Goal: Navigation & Orientation: Go to known website

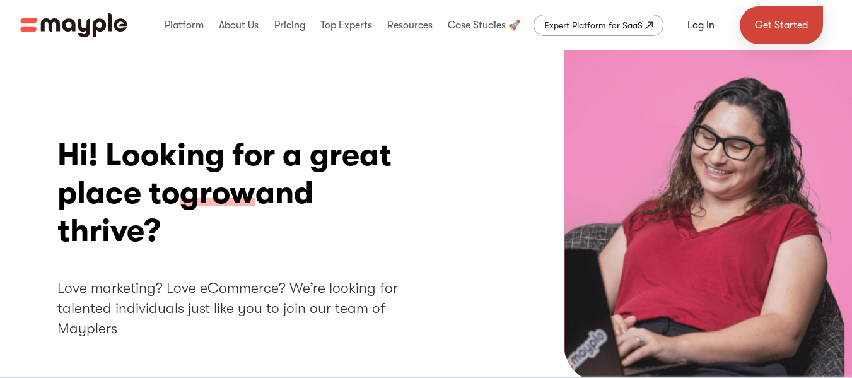
click at [783, 21] on link "Get Started" at bounding box center [781, 25] width 83 height 38
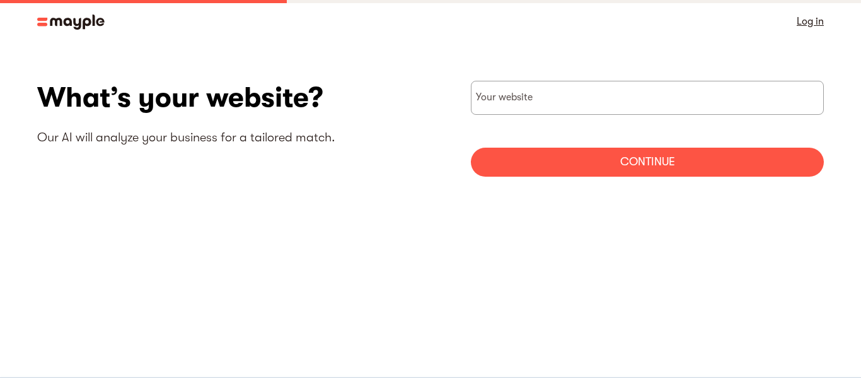
click at [50, 19] on img at bounding box center [70, 22] width 67 height 15
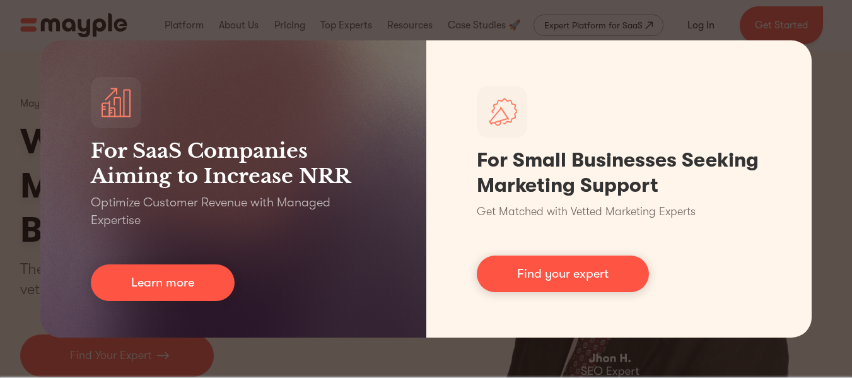
click at [15, 45] on div "For SaaS Companies Aiming to Increase NRR Optimize Customer Revenue with Manage…" at bounding box center [426, 189] width 852 height 378
click at [14, 45] on div "For SaaS Companies Aiming to Increase NRR Optimize Customer Revenue with Manage…" at bounding box center [426, 189] width 852 height 378
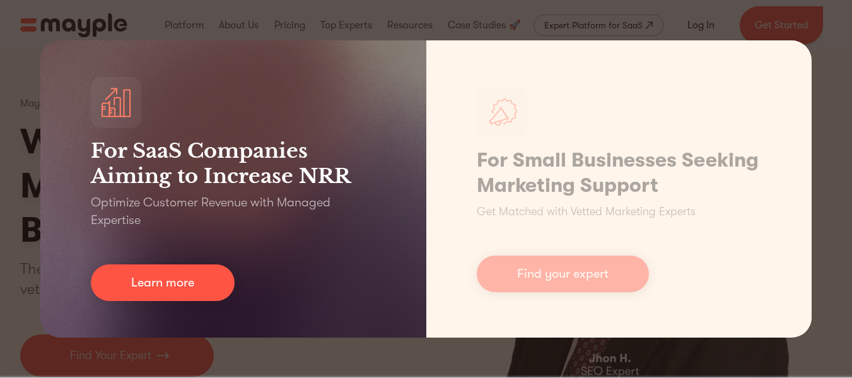
click at [230, 104] on div "For SaaS Companies Aiming to Increase NRR Optimize Customer Revenue with Manage…" at bounding box center [233, 188] width 386 height 297
